Goal: Task Accomplishment & Management: Complete application form

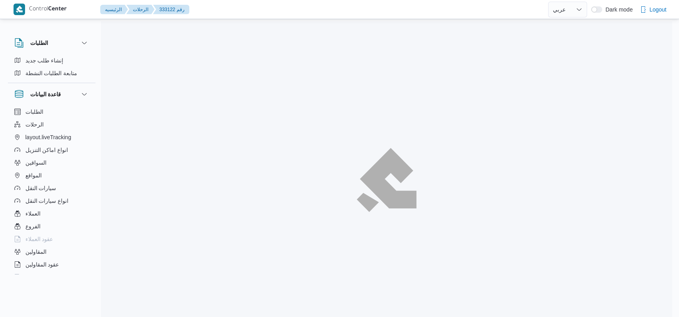
select select "ar"
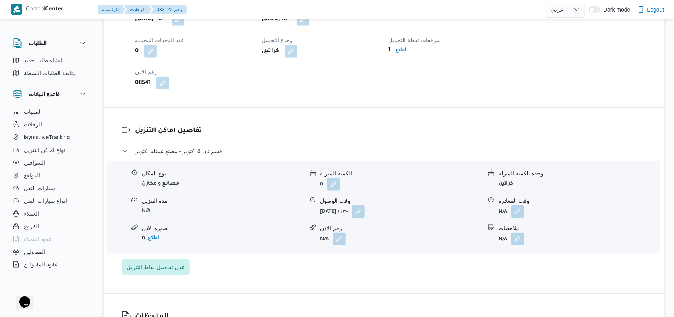
scroll to position [583, 0]
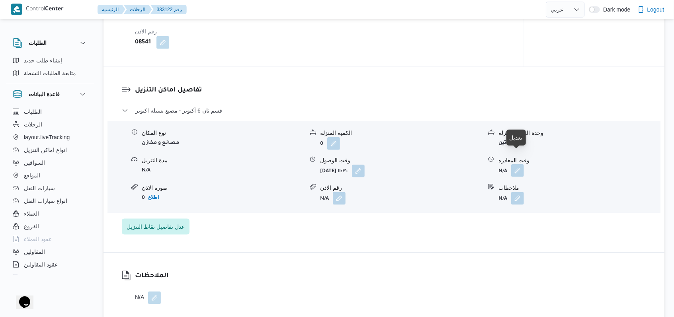
click at [518, 164] on button "button" at bounding box center [517, 170] width 13 height 13
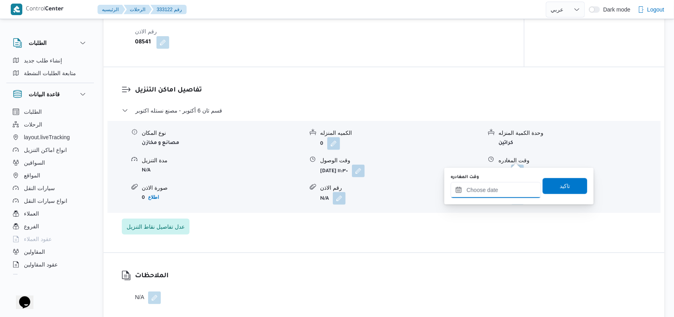
click at [509, 192] on input "وقت المغادره" at bounding box center [495, 190] width 90 height 16
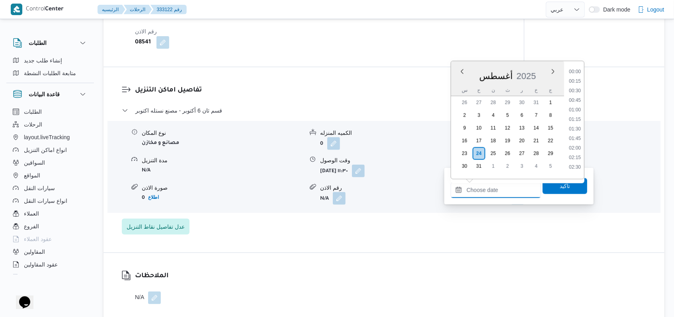
scroll to position [461, 0]
click at [577, 70] on li "12:00" at bounding box center [574, 69] width 18 height 8
type input "٢٤/٠٨/٢٠٢٥ ١٢:٠٠"
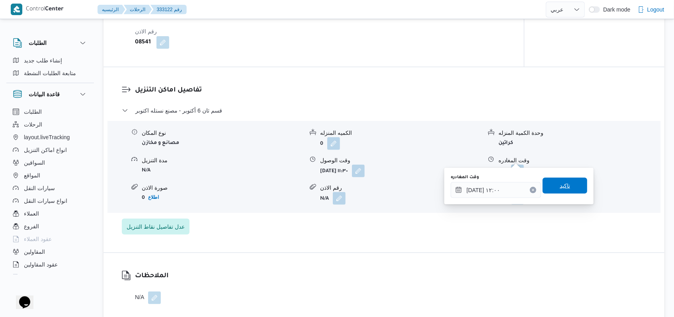
click at [570, 183] on span "تاكيد" at bounding box center [564, 186] width 45 height 16
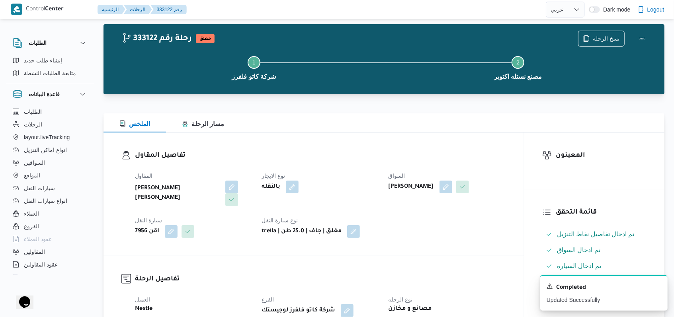
scroll to position [0, 0]
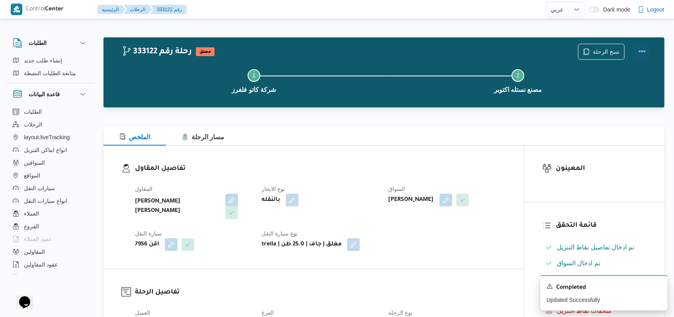
click at [643, 50] on button "Actions" at bounding box center [642, 51] width 16 height 16
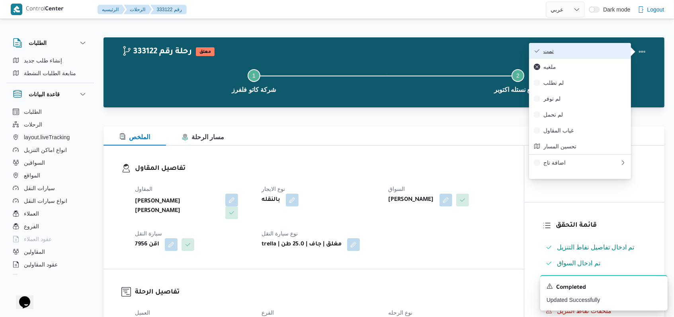
click at [591, 49] on span "تمت" at bounding box center [584, 51] width 83 height 6
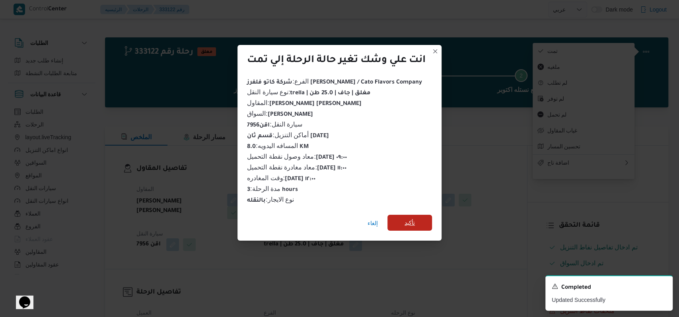
click at [403, 215] on span "تأكيد" at bounding box center [410, 223] width 45 height 16
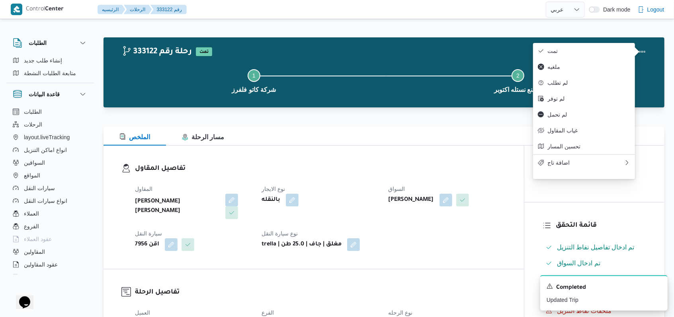
select select "ar"
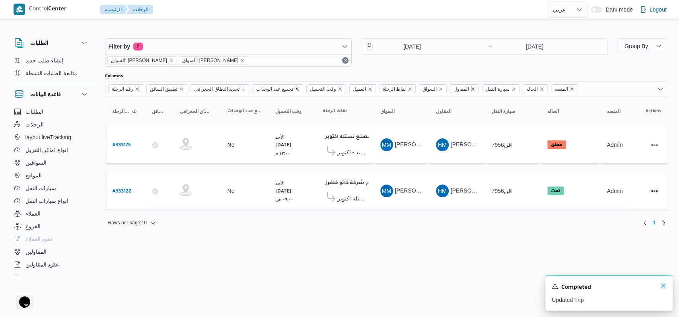
click at [663, 287] on icon "Dismiss toast" at bounding box center [663, 286] width 6 height 6
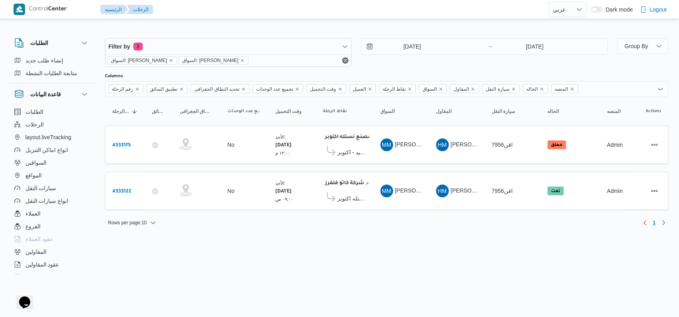
click at [431, 259] on html "Control Center الرئيسيه الرحلات English عربي Dark mode Logout الطلبات إنشاء طلب…" at bounding box center [339, 158] width 679 height 317
click at [411, 41] on input "24/8/2025" at bounding box center [407, 47] width 90 height 16
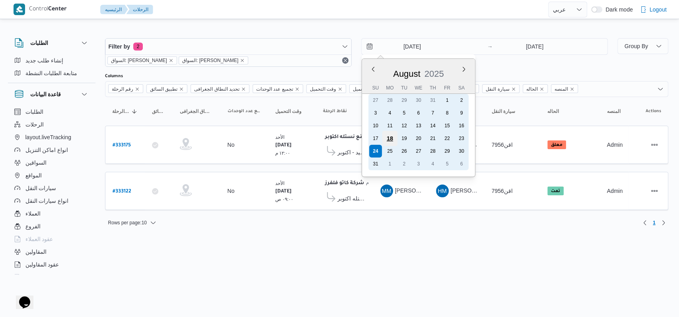
click at [389, 140] on div "18" at bounding box center [389, 138] width 15 height 15
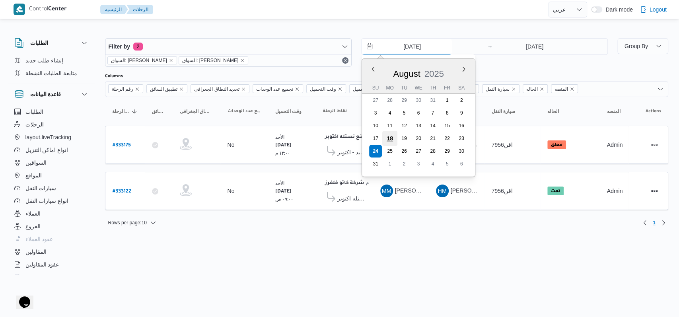
type input "18/8/2025"
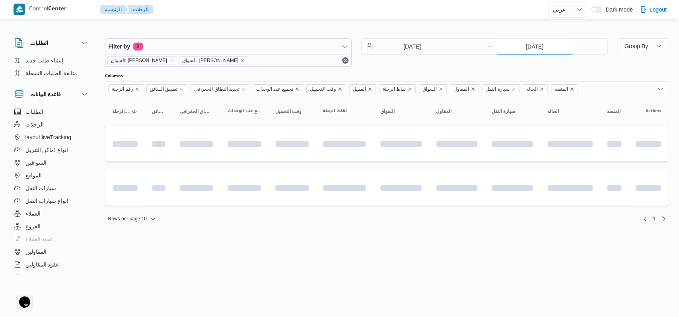
click at [536, 53] on input "24/8/2025" at bounding box center [534, 47] width 79 height 16
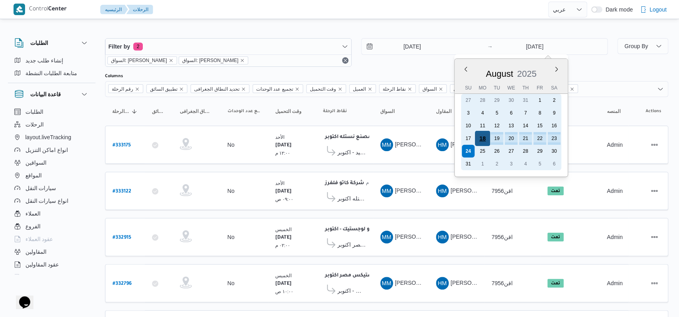
click at [482, 138] on div "18" at bounding box center [482, 138] width 15 height 15
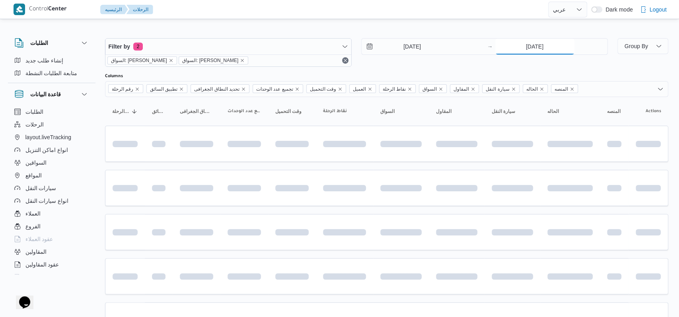
type input "18/8/2025"
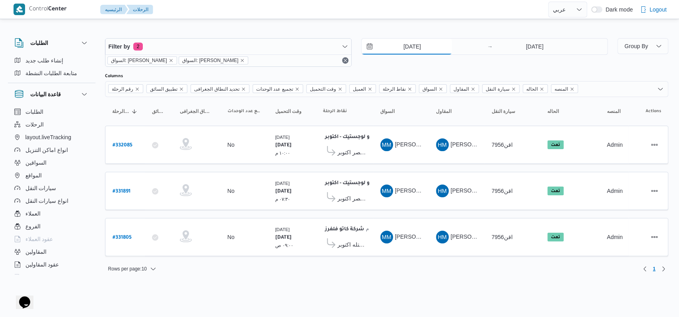
click at [413, 47] on input "18/8/2025" at bounding box center [407, 47] width 90 height 16
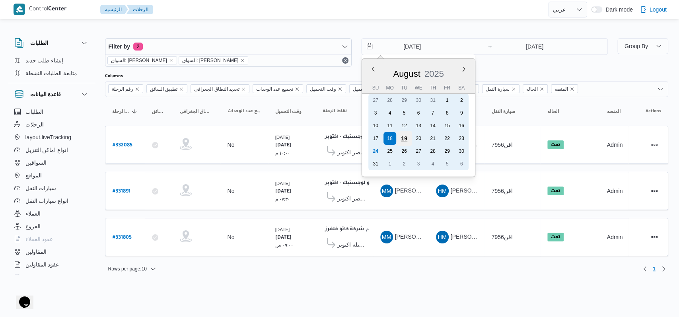
click at [405, 142] on div "19" at bounding box center [403, 138] width 15 height 15
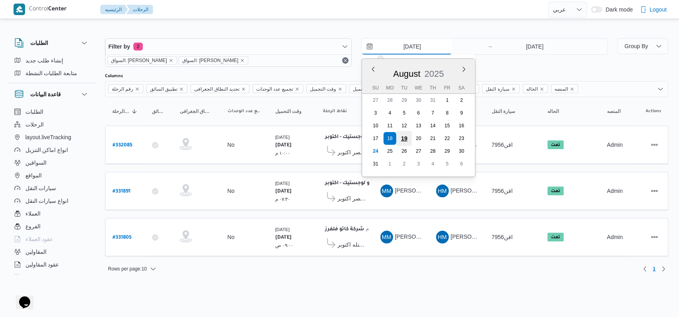
type input "19/8/2025"
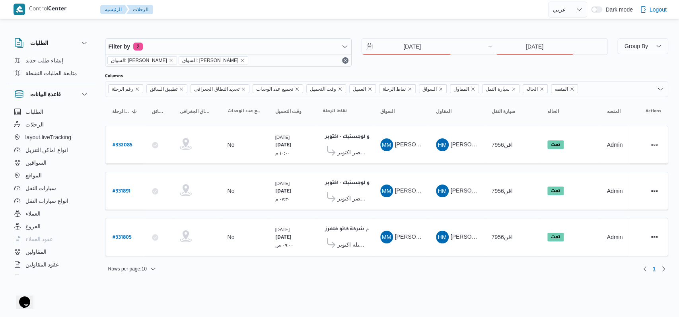
click at [528, 37] on div "Filter by 2 السواق: محمد مروان دياب السواق: محمد مروان دياب 19/8/2025 → 18/8/20…" at bounding box center [356, 52] width 513 height 38
click at [529, 51] on input "18/8/2025" at bounding box center [534, 47] width 79 height 16
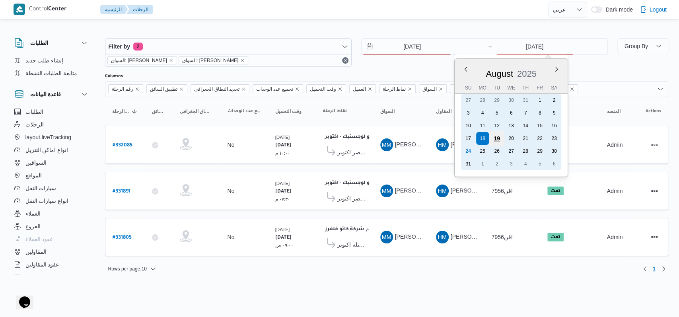
click at [500, 138] on div "19" at bounding box center [496, 138] width 15 height 15
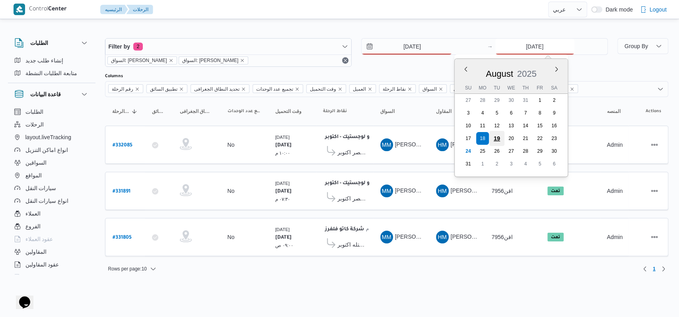
type input "19/8/2025"
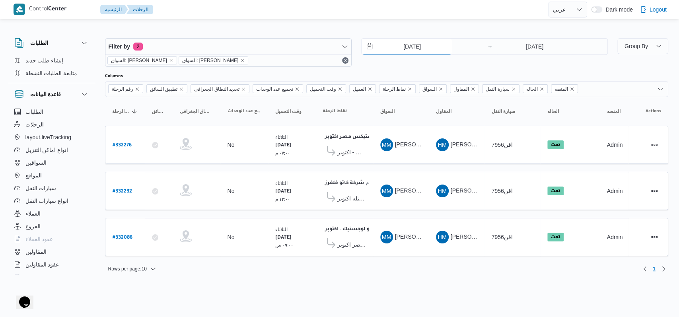
click at [423, 54] on div "19/8/2025" at bounding box center [423, 47] width 123 height 16
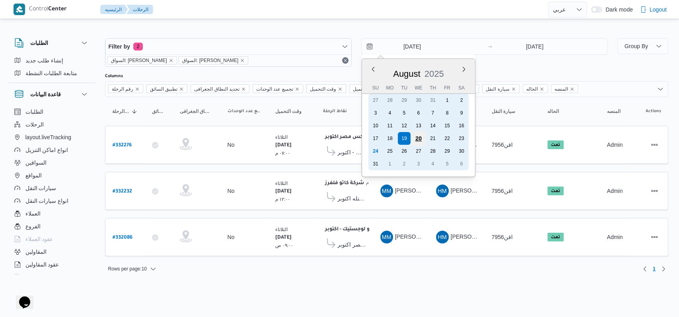
click at [419, 134] on div "20" at bounding box center [418, 138] width 15 height 15
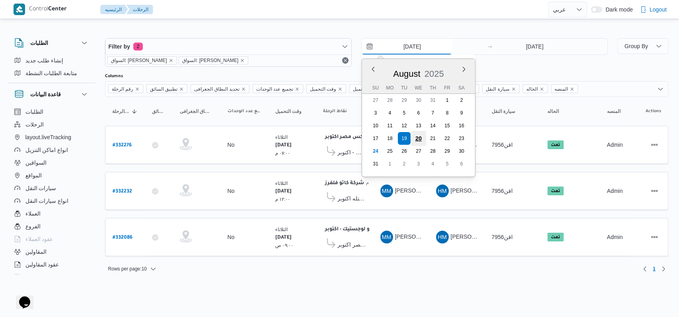
type input "20/8/2025"
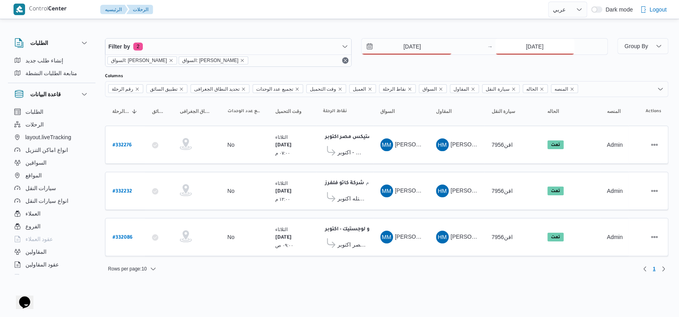
click at [538, 48] on input "19/8/2025" at bounding box center [534, 47] width 79 height 16
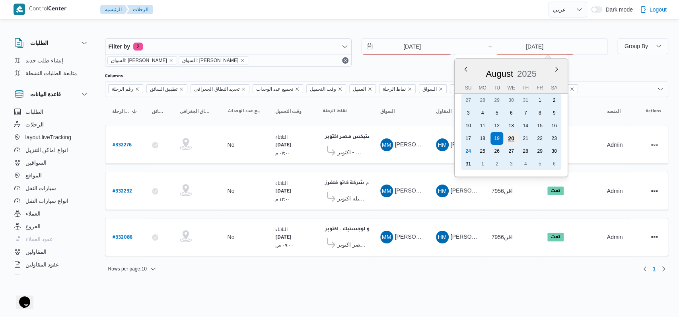
click at [511, 138] on div "20" at bounding box center [510, 138] width 15 height 15
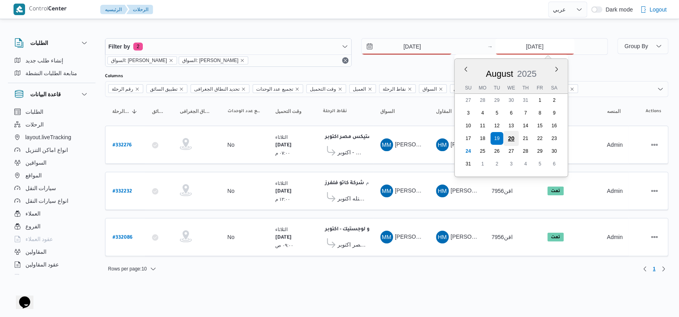
type input "20/8/2025"
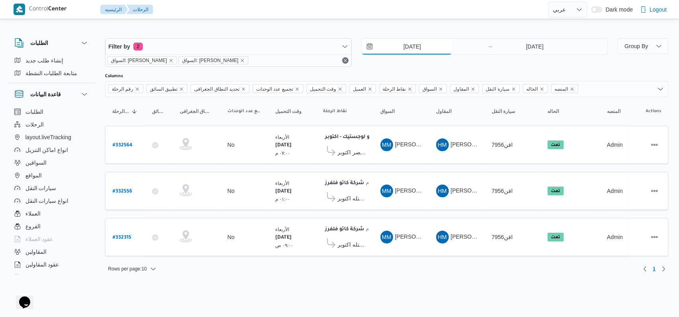
click at [412, 52] on input "20/8/2025" at bounding box center [407, 47] width 90 height 16
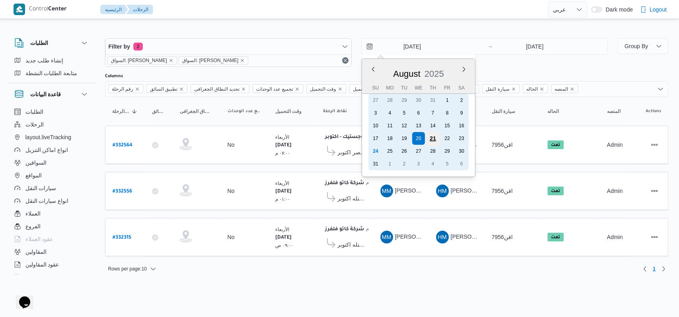
click at [433, 137] on div "21" at bounding box center [432, 138] width 15 height 15
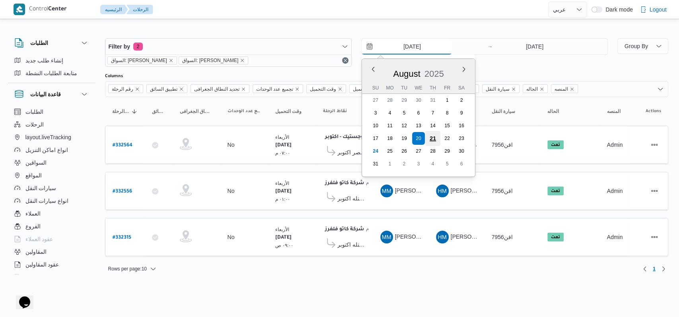
type input "21/8/2025"
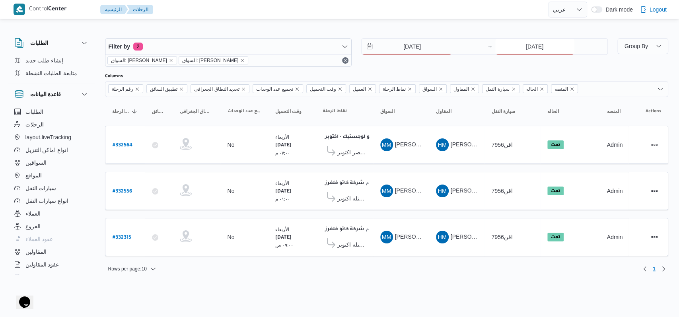
click at [519, 53] on input "20/8/2025" at bounding box center [534, 47] width 79 height 16
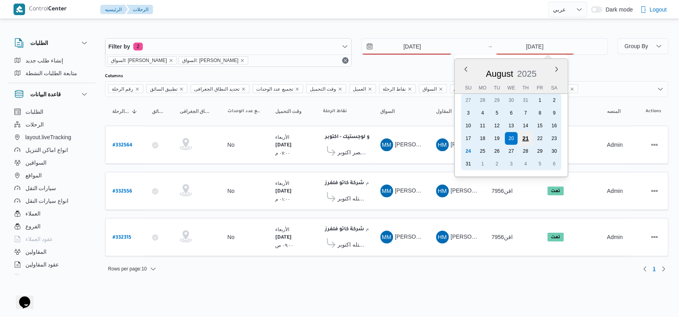
click at [525, 140] on div "21" at bounding box center [525, 138] width 15 height 15
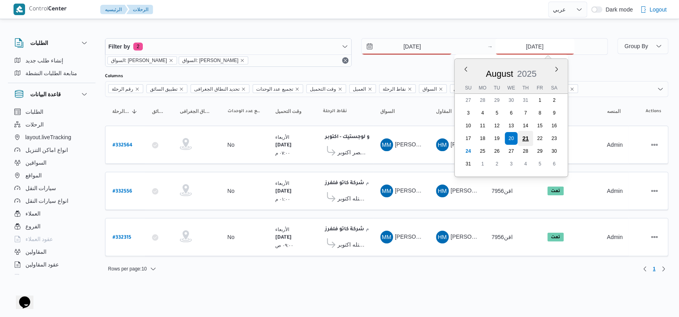
type input "21/8/2025"
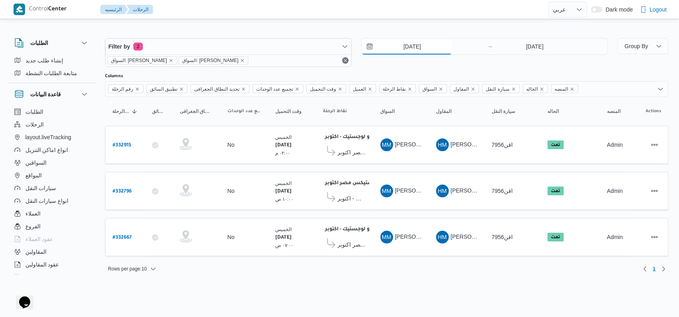
click at [414, 47] on input "21/8/2025" at bounding box center [407, 47] width 90 height 16
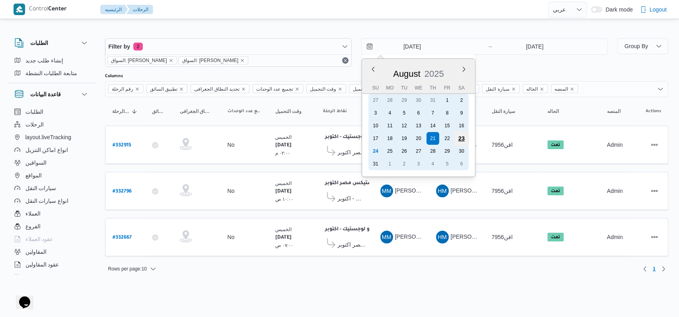
click at [465, 141] on div "23" at bounding box center [461, 138] width 15 height 15
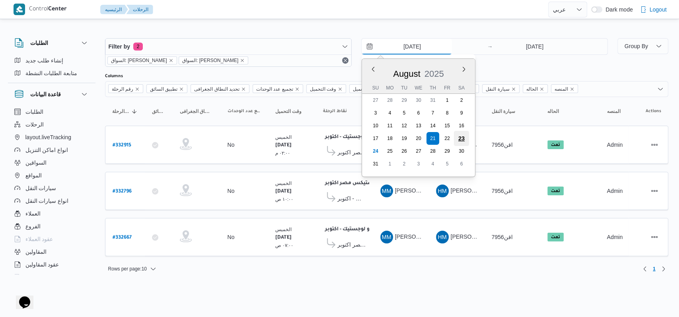
type input "23/8/2025"
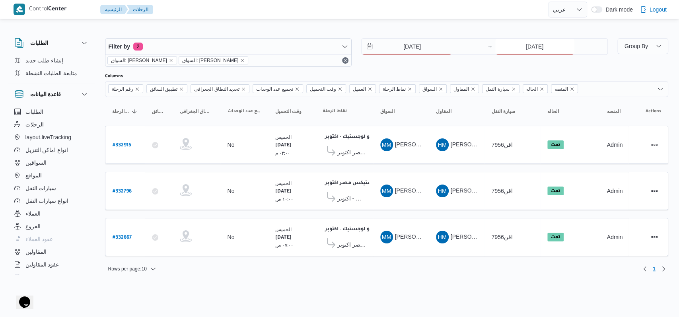
click at [533, 50] on input "21/8/2025" at bounding box center [534, 47] width 79 height 16
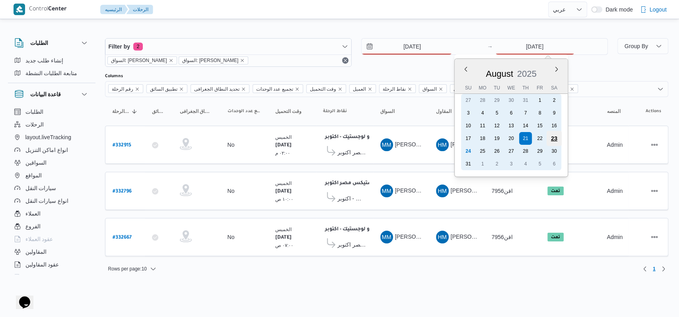
click at [553, 142] on div "23" at bounding box center [553, 138] width 15 height 15
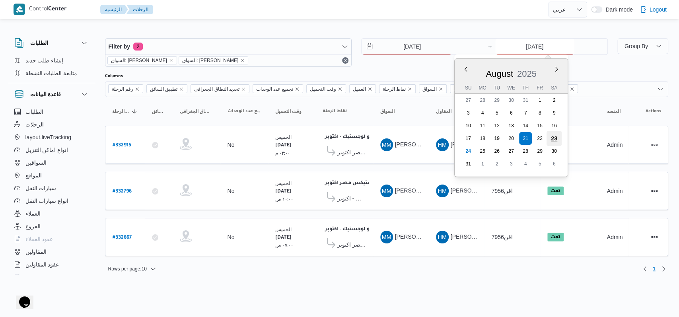
type input "23/8/2025"
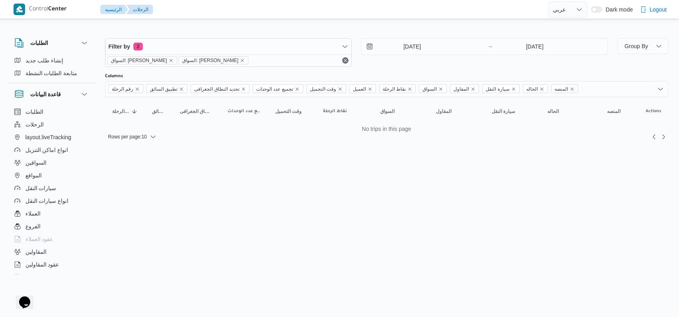
click at [399, 67] on div "Filter by 2 السواق: محمد مروان دياب السواق: محمد مروان دياب 23/8/2025 → 23/8/20…" at bounding box center [356, 52] width 513 height 38
click at [411, 44] on input "23/8/2025" at bounding box center [407, 47] width 90 height 16
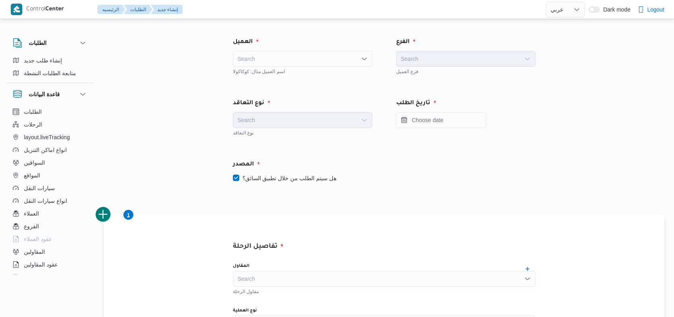
select select "ar"
drag, startPoint x: 450, startPoint y: 84, endPoint x: 450, endPoint y: 112, distance: 27.9
click at [450, 84] on div "الفرع Search فرع العميل" at bounding box center [465, 55] width 163 height 61
click at [306, 66] on div "Search" at bounding box center [302, 59] width 139 height 16
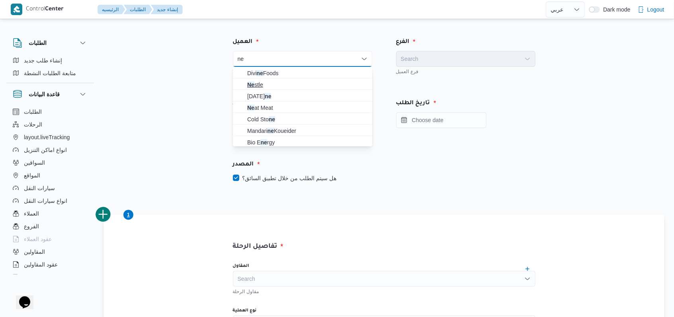
type input "ne"
click at [259, 82] on span "Ne stle" at bounding box center [307, 85] width 120 height 10
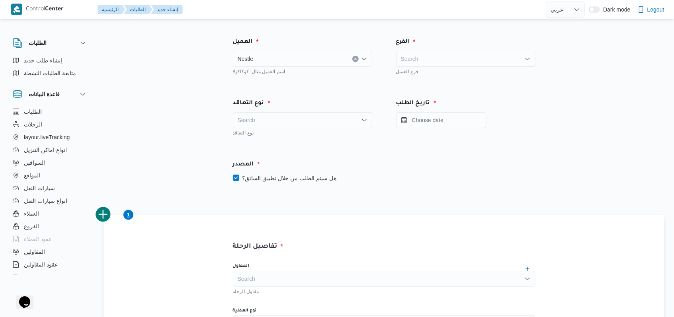
click at [433, 48] on div "الفرع" at bounding box center [465, 42] width 149 height 19
drag, startPoint x: 438, startPoint y: 56, endPoint x: 438, endPoint y: 60, distance: 4.0
click at [438, 60] on div "Search" at bounding box center [465, 59] width 139 height 16
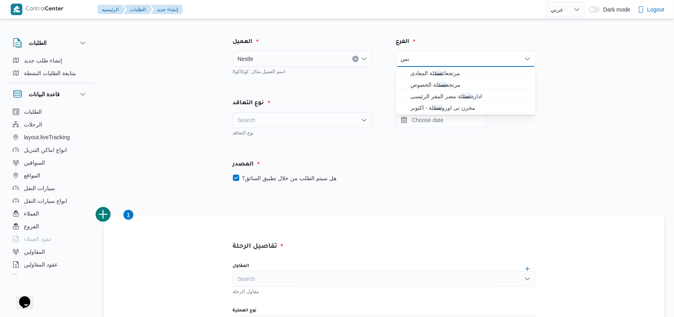
type input "ن"
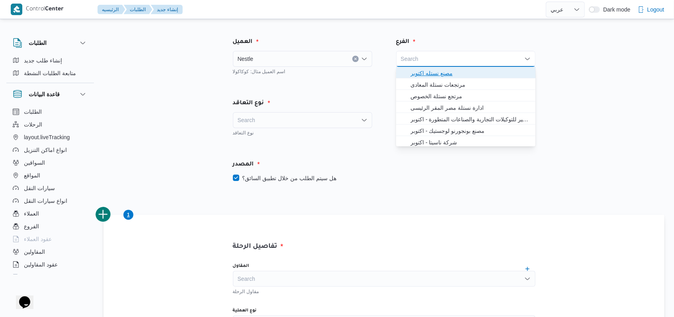
click at [437, 74] on span "مصنع نستله اكتوبر" at bounding box center [470, 73] width 120 height 10
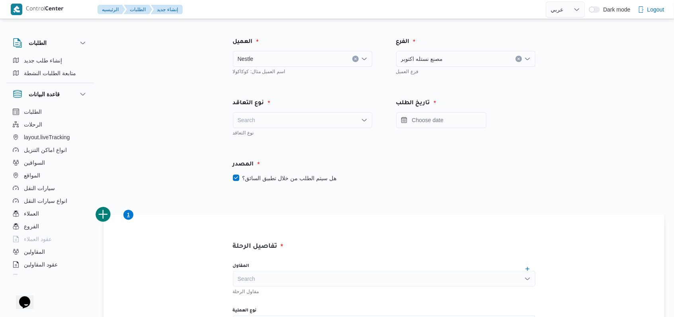
click at [339, 126] on div "Search" at bounding box center [302, 120] width 139 height 16
click at [289, 147] on span "On Demand" at bounding box center [307, 146] width 120 height 10
click at [293, 176] on label "هل سيتم الطلب من خلال تطبيق السائق؟" at bounding box center [284, 178] width 103 height 10
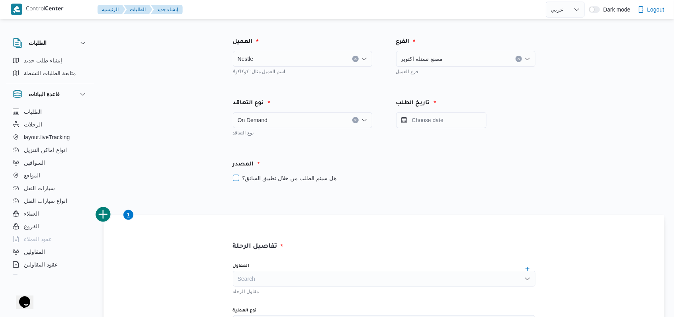
checkbox input "false"
click at [433, 115] on input "Press the down key to open a popover containing a calendar." at bounding box center [441, 120] width 90 height 16
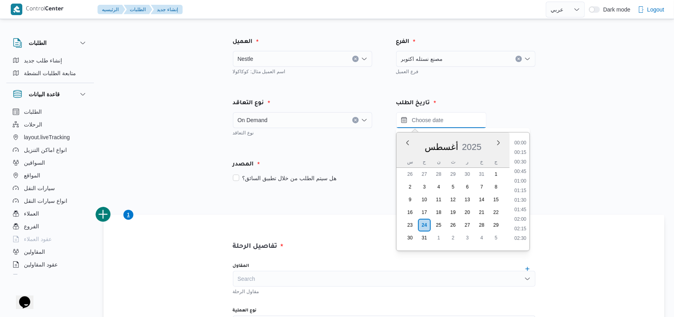
scroll to position [461, 0]
click at [527, 142] on li "12:00" at bounding box center [520, 140] width 18 height 8
type input "٢٤/٠٨/٢٠٢٥ ١٢:٠٠"
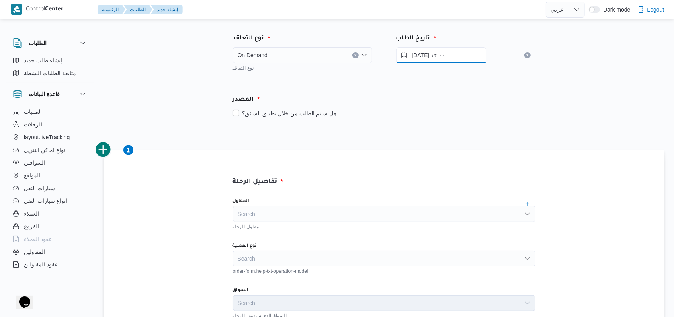
scroll to position [159, 0]
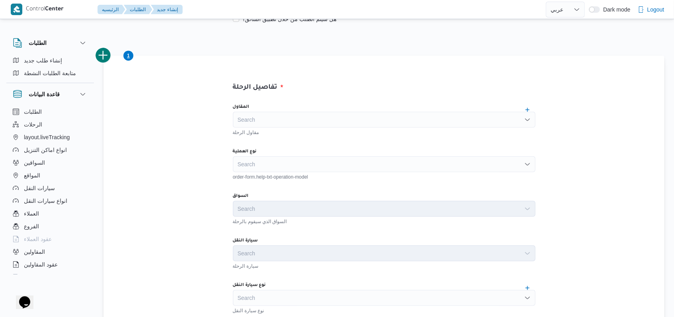
click at [322, 117] on div "Search" at bounding box center [384, 120] width 302 height 16
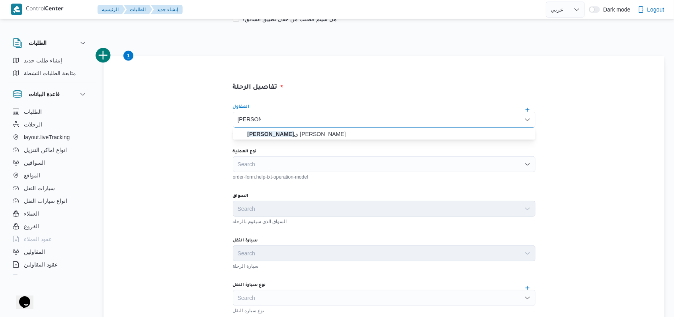
type input "هانى مجد"
click at [292, 139] on div "المقاول هانى مجد هانى مجد Combo box. Selected. هانى مجد. Selected. Combo box in…" at bounding box center [383, 274] width 315 height 354
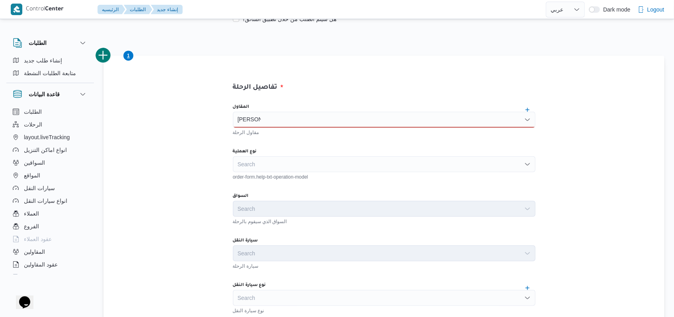
click at [301, 112] on div "هانى مجد هانى مجد" at bounding box center [384, 120] width 302 height 16
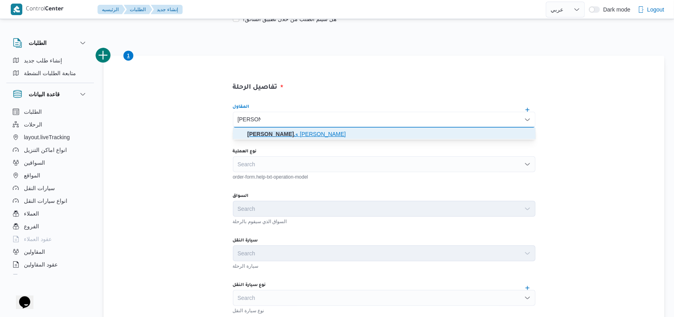
click at [288, 132] on mark "هانى مجد" at bounding box center [270, 134] width 47 height 6
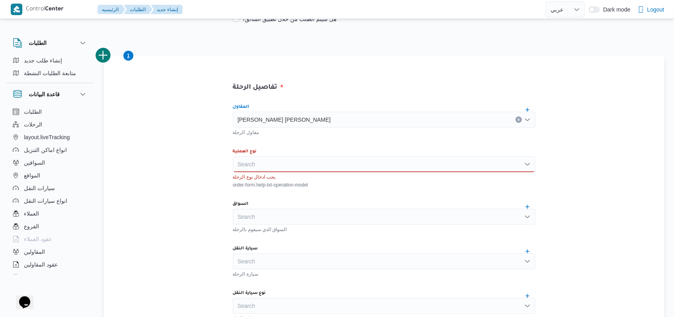
click at [282, 162] on div "Search" at bounding box center [384, 164] width 302 height 16
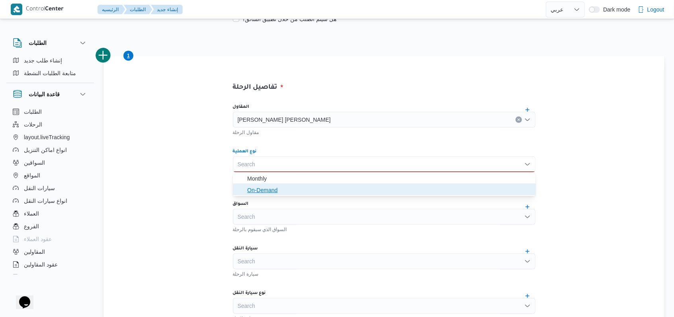
click at [272, 190] on span "On-Demand" at bounding box center [388, 190] width 283 height 10
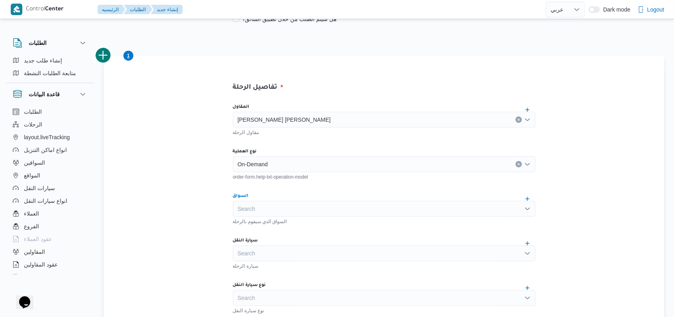
click at [282, 205] on div "Search" at bounding box center [384, 209] width 302 height 16
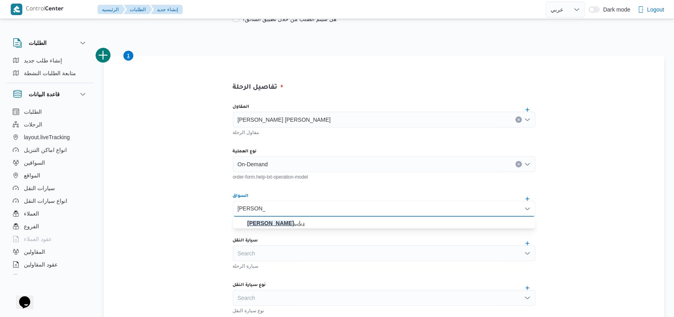
type input "محمد مروان"
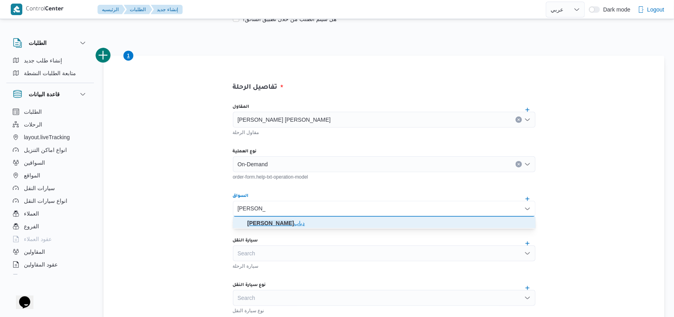
click at [290, 224] on span "محمد مروان دياب" at bounding box center [388, 223] width 283 height 10
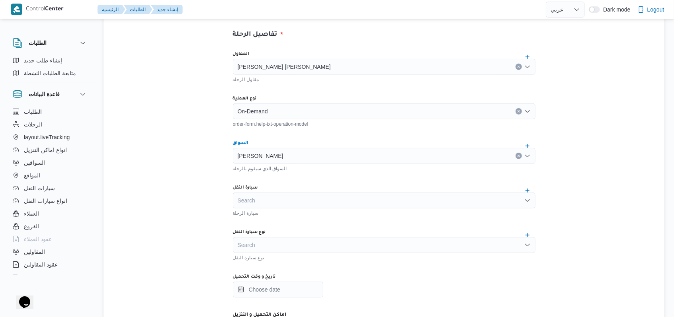
scroll to position [265, 0]
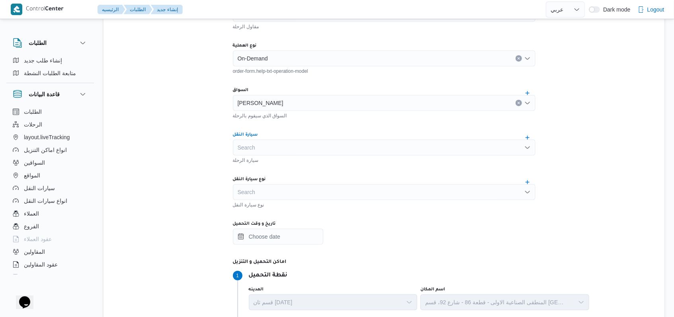
click at [259, 144] on div "Search" at bounding box center [384, 148] width 302 height 16
type input "اقن"
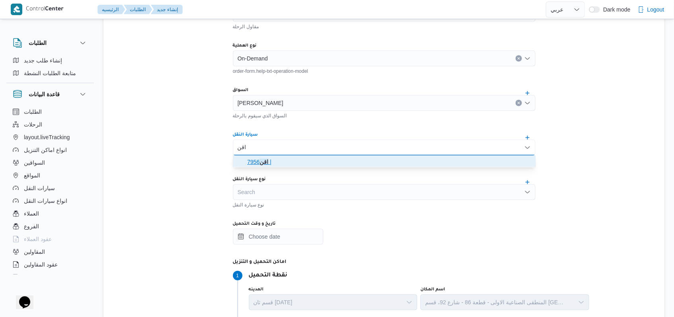
click at [279, 164] on span "اقن 7956 |" at bounding box center [388, 162] width 283 height 10
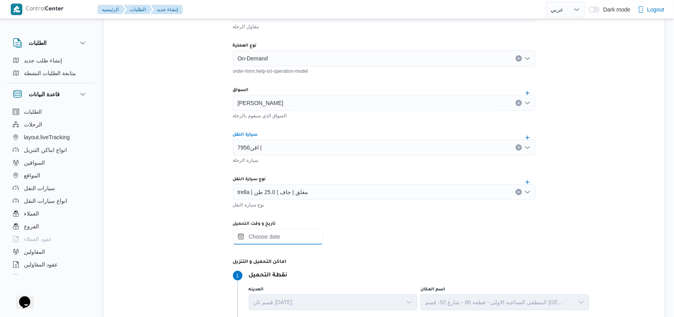
click at [283, 238] on input "تاريخ و وقت التحميل" at bounding box center [278, 237] width 90 height 16
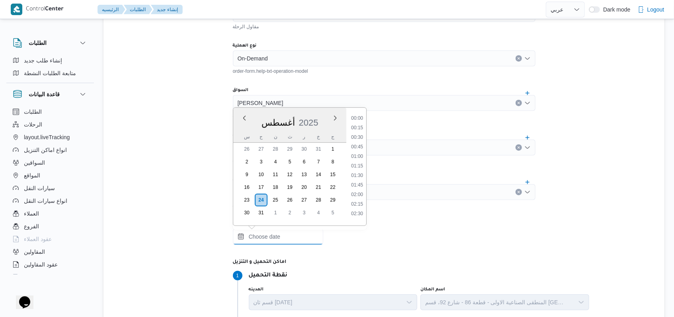
scroll to position [461, 0]
click at [358, 117] on li "12:00" at bounding box center [357, 115] width 18 height 8
type input "٢٤/٠٨/٢٠٢٥ ١٢:٠٠"
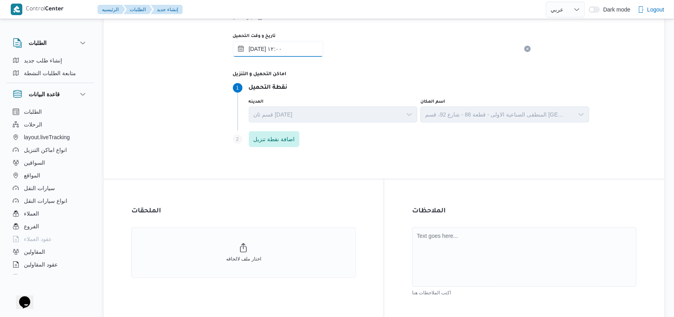
scroll to position [501, 0]
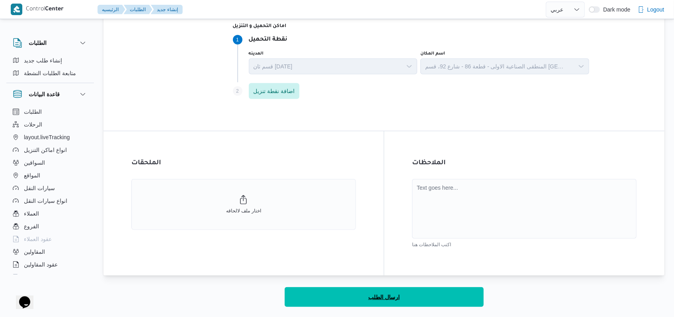
click at [380, 292] on button "ارسال الطلب" at bounding box center [384, 297] width 199 height 20
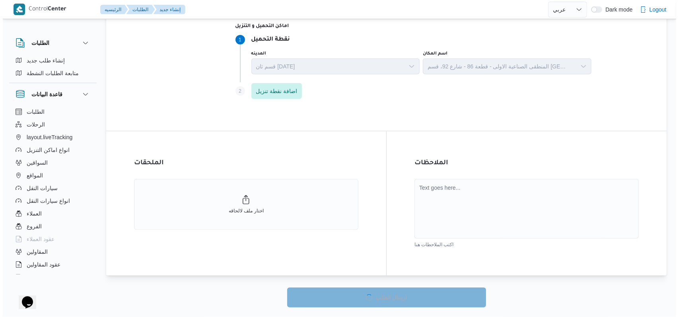
scroll to position [21, 0]
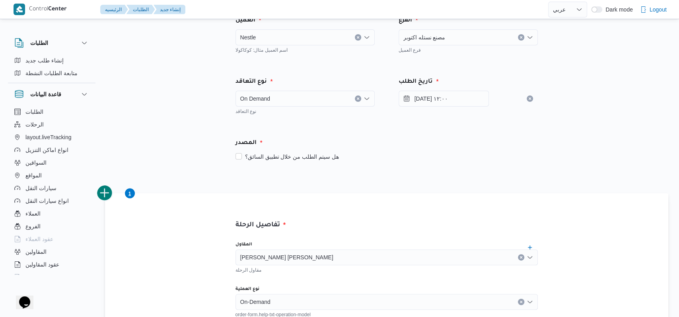
select select "ar"
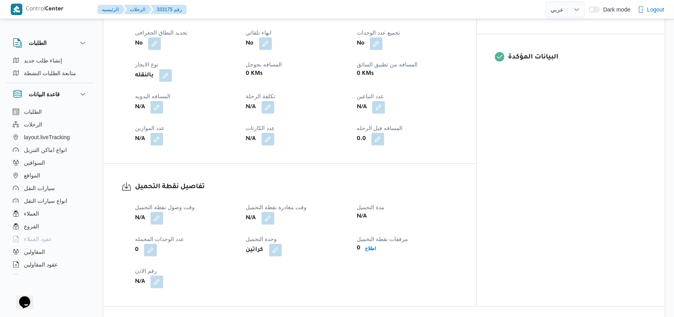
scroll to position [371, 0]
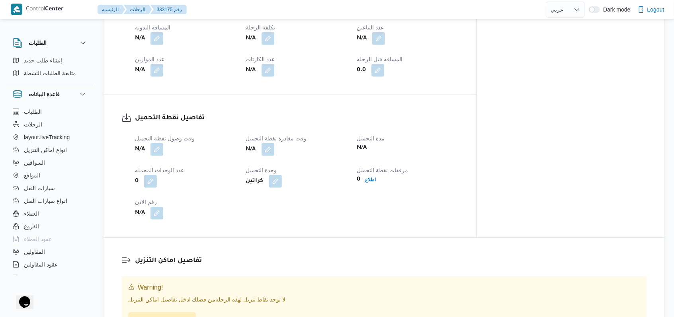
click at [164, 142] on div "N/A" at bounding box center [185, 149] width 103 height 14
click at [163, 143] on button "button" at bounding box center [156, 149] width 13 height 13
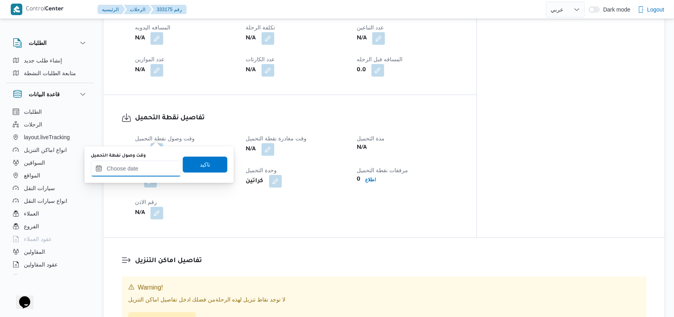
click at [149, 176] on div at bounding box center [136, 169] width 90 height 16
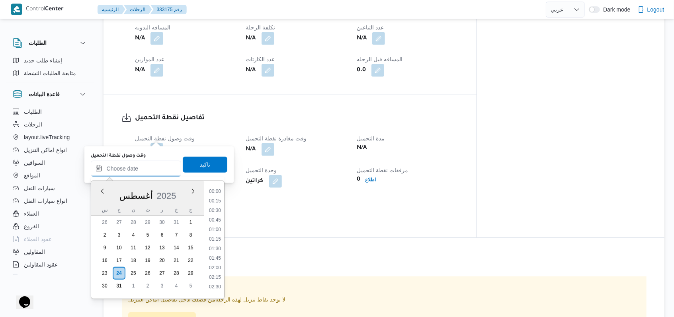
scroll to position [461, 0]
click at [214, 193] on ul "00:00 00:15 00:30 00:45 01:00 01:15 01:30 01:45 02:00 02:15 02:30 02:45 03:00 0…" at bounding box center [215, 239] width 18 height 105
click at [215, 191] on li "12:00" at bounding box center [215, 189] width 18 height 8
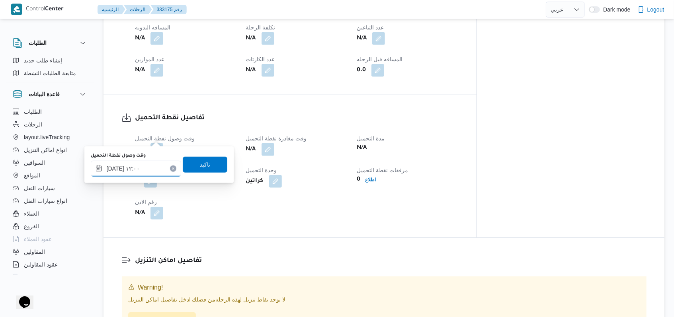
type input "٢٤/٠٨/٢٠٢٥ ١٢:٠٠"
click at [211, 168] on span "تاكيد" at bounding box center [205, 164] width 45 height 16
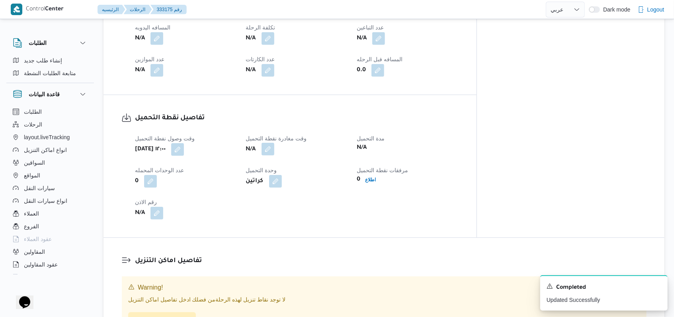
click at [274, 143] on button "button" at bounding box center [267, 149] width 13 height 13
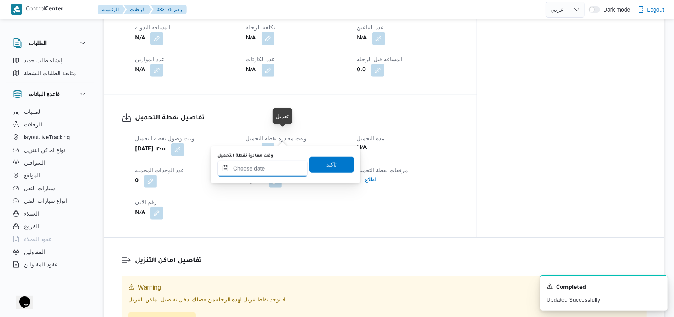
click at [273, 167] on input "وقت مغادرة نقطة التحميل" at bounding box center [262, 169] width 90 height 16
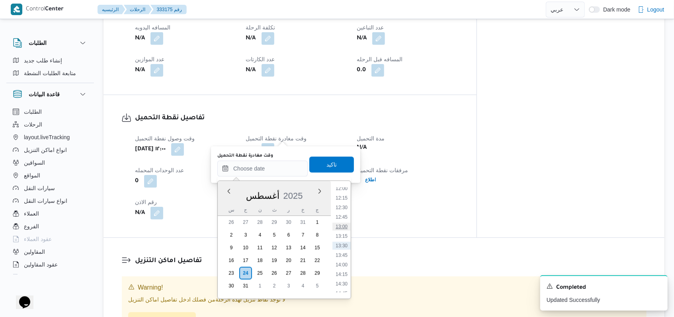
click at [345, 226] on li "13:00" at bounding box center [341, 227] width 18 height 8
type input "٢٤/٠٨/٢٠٢٥ ١٣:٠٠"
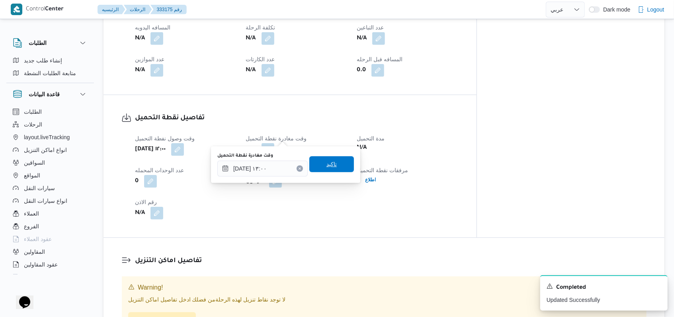
click at [327, 160] on span "تاكيد" at bounding box center [331, 165] width 10 height 10
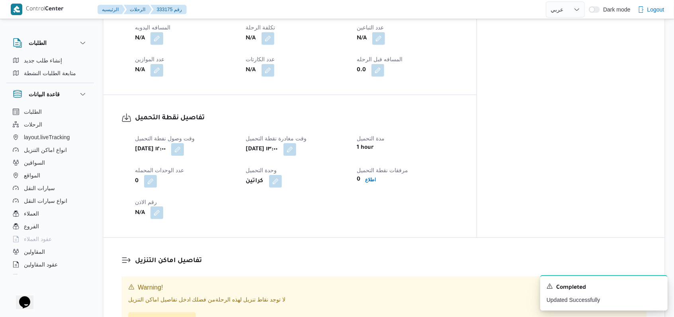
click at [162, 207] on button "button" at bounding box center [156, 213] width 13 height 13
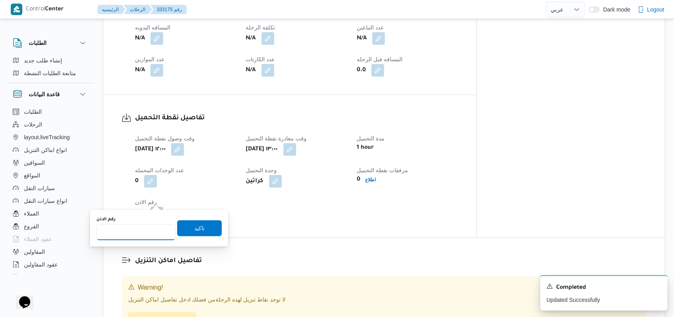
click at [143, 227] on input "رقم الاذن" at bounding box center [135, 232] width 79 height 16
type input "01602"
click at [194, 227] on span "تاكيد" at bounding box center [199, 228] width 10 height 10
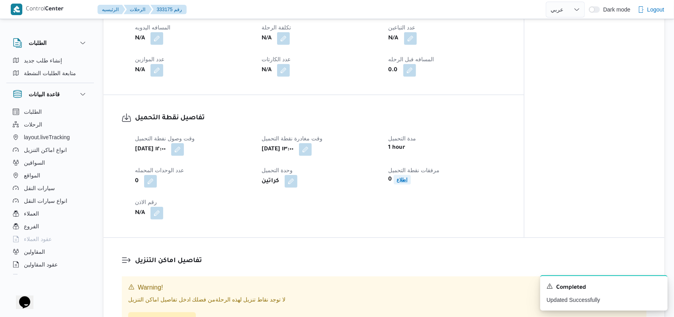
click at [407, 177] on b "اطلاع" at bounding box center [402, 180] width 11 height 6
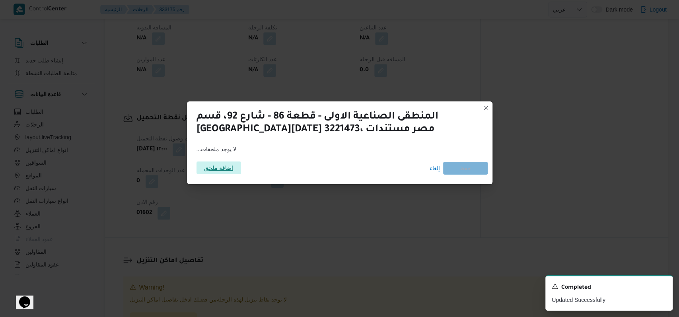
click at [229, 170] on span "اضافة ملحق" at bounding box center [218, 168] width 29 height 13
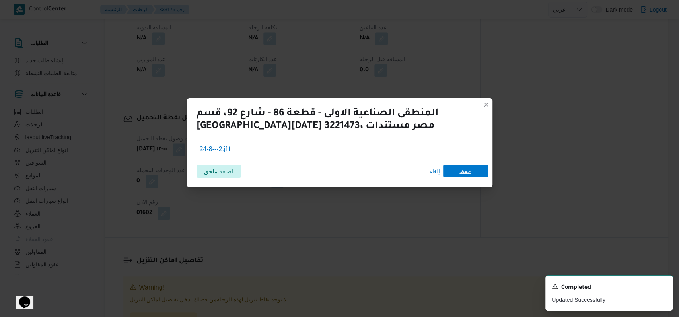
click at [459, 173] on span "حفظ" at bounding box center [465, 171] width 45 height 13
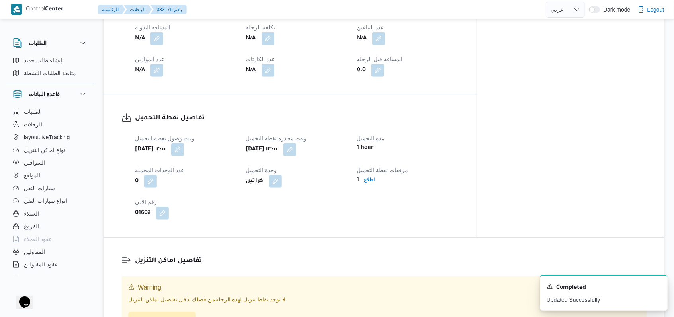
click at [173, 315] on span "عدل تفاصيل نقاط التنزيل" at bounding box center [162, 320] width 58 height 10
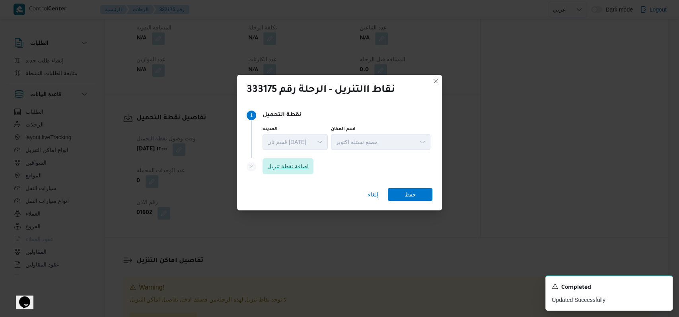
click at [293, 166] on span "اضافة نقطة تنزيل" at bounding box center [287, 167] width 41 height 10
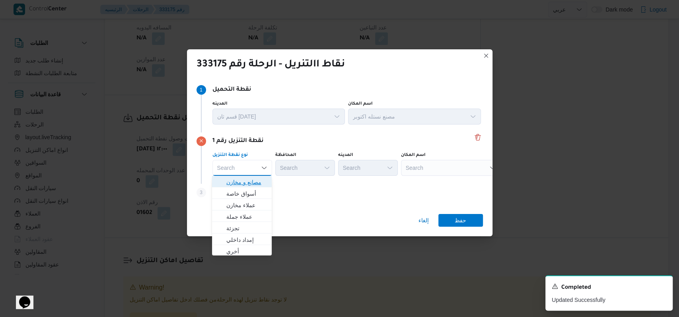
click at [239, 180] on span "مصانع و مخازن" at bounding box center [246, 182] width 41 height 10
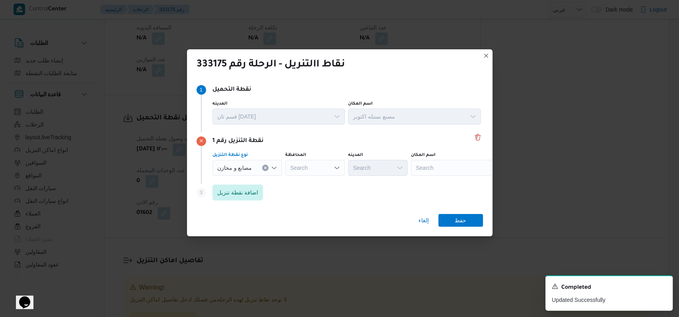
click at [462, 169] on div "Search" at bounding box center [460, 168] width 99 height 16
type input "العالمية"
click at [459, 184] on span "الشركة العالمية للتبريد و التجميد - اكتوبر | العالمية للتبريد والتجميد ( كاتو س…" at bounding box center [466, 182] width 80 height 10
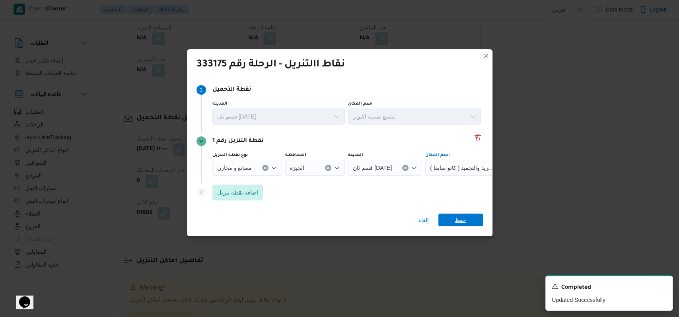
click at [454, 221] on span "حفظ" at bounding box center [461, 220] width 45 height 13
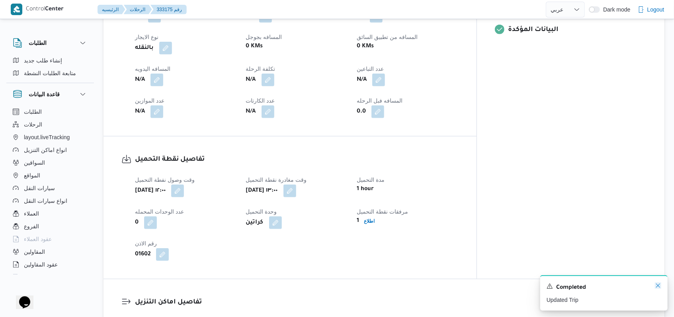
click at [659, 286] on icon "Dismiss toast" at bounding box center [658, 286] width 6 height 6
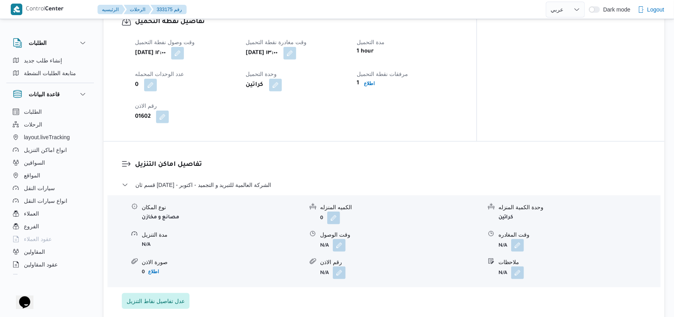
scroll to position [519, 0]
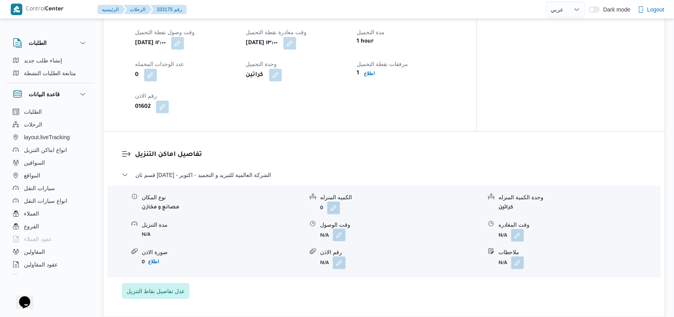
click at [341, 229] on button "button" at bounding box center [339, 235] width 13 height 13
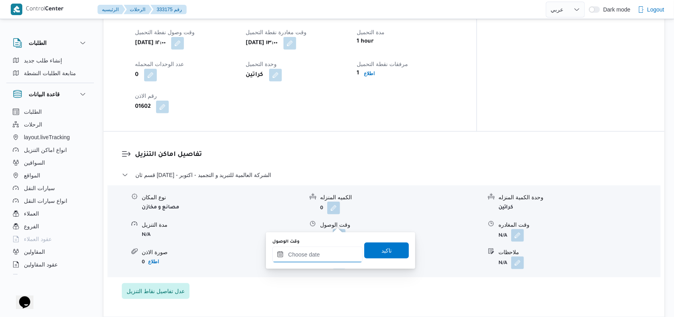
click at [325, 248] on input "وقت الوصول" at bounding box center [317, 255] width 90 height 16
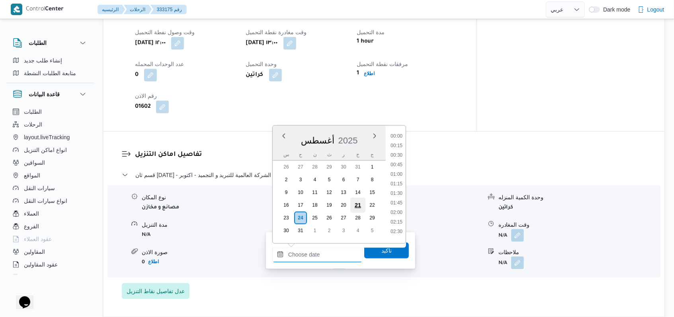
scroll to position [461, 0]
click at [398, 189] on li "13:30" at bounding box center [396, 191] width 18 height 8
type input "٢٤/٠٨/٢٠٢٥ ١٣:٣٠"
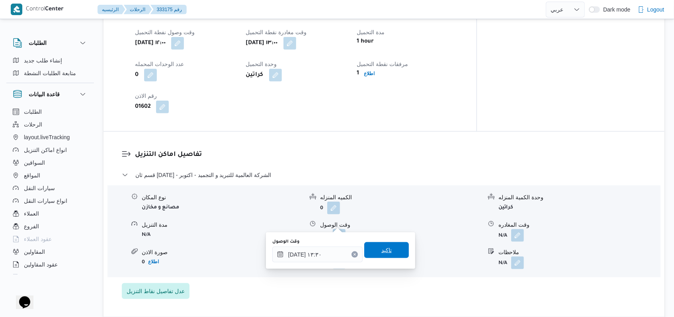
click at [374, 244] on span "تاكيد" at bounding box center [386, 250] width 45 height 16
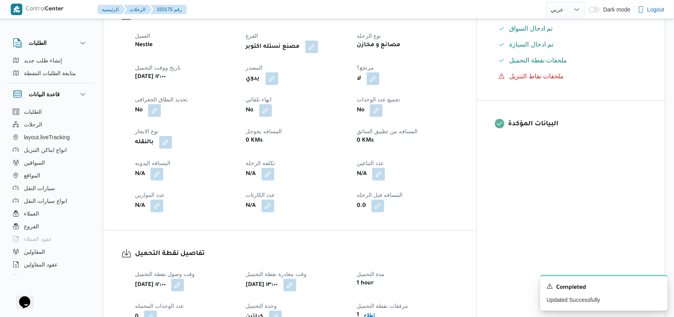
scroll to position [253, 0]
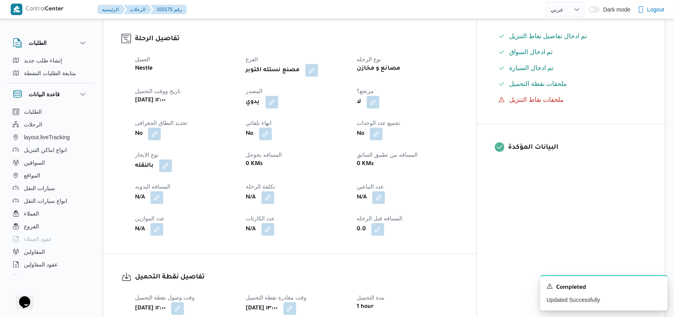
select select "ar"
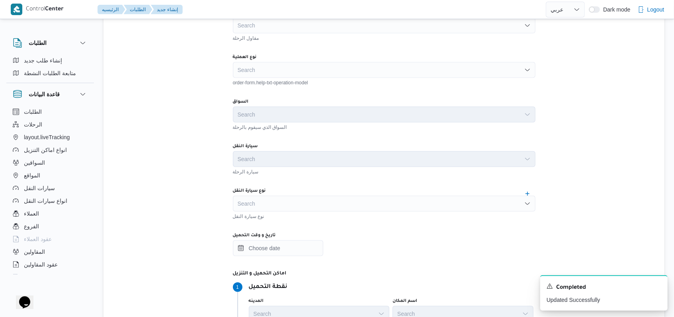
scroll to position [501, 0]
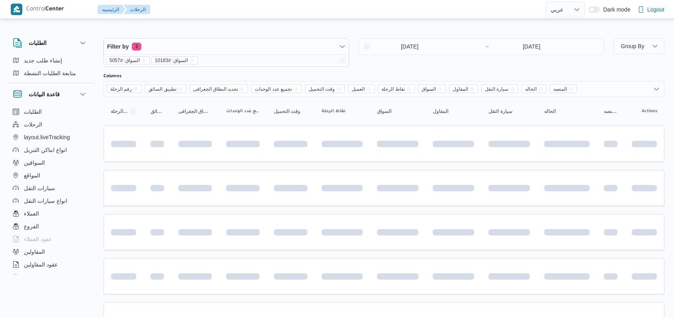
select select "ar"
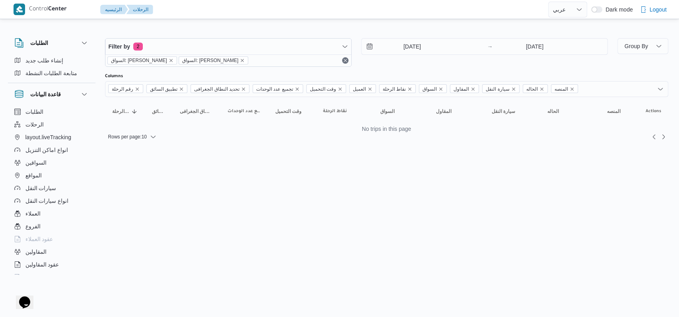
click at [516, 56] on div "23/8/2025 → 23/8/2025" at bounding box center [484, 52] width 247 height 29
click at [529, 47] on input "[DATE]" at bounding box center [534, 47] width 79 height 16
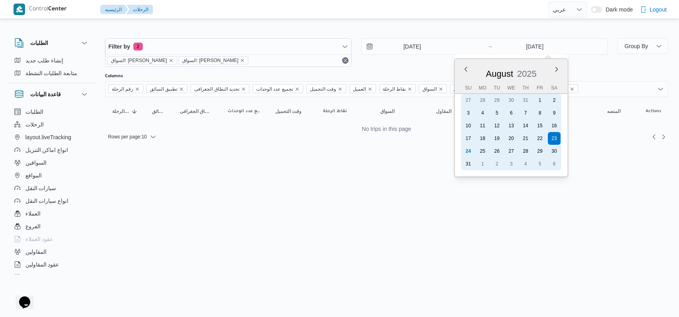
drag, startPoint x: 469, startPoint y: 149, endPoint x: 388, endPoint y: 90, distance: 100.2
click at [468, 148] on div "24" at bounding box center [468, 151] width 13 height 13
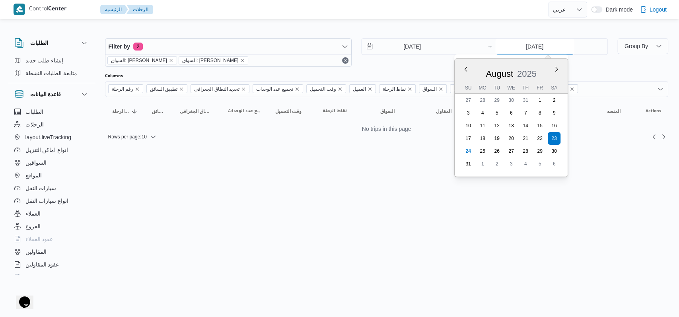
type input "[DATE]"
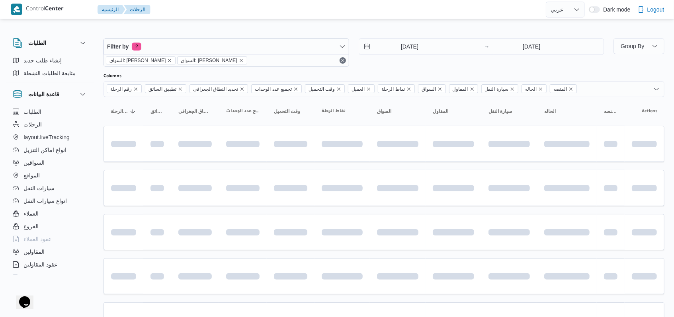
click at [404, 67] on div "Filter by 2 السواق: محمد مروان دياب السواق: محمد مروان دياب 23/8/2025 → 24/8/20…" at bounding box center [354, 52] width 510 height 38
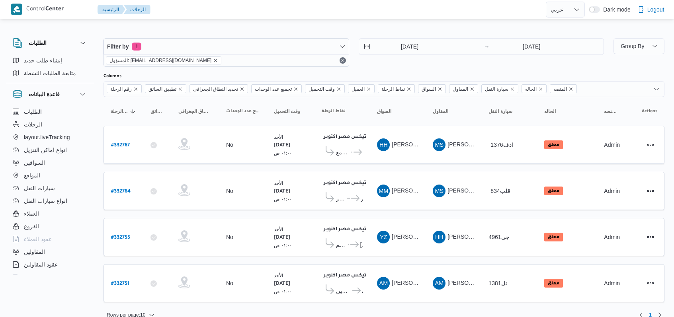
select select "ar"
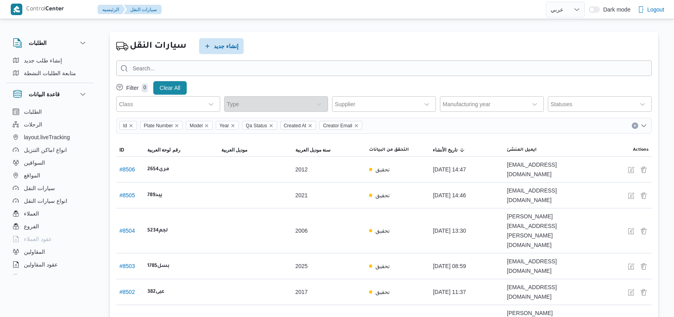
select select "ar"
